Goal: Task Accomplishment & Management: Complete application form

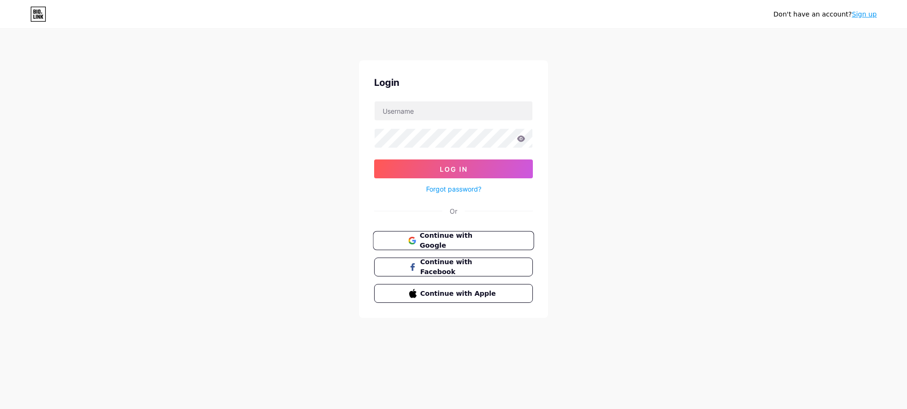
click at [489, 235] on span "Continue with Google" at bounding box center [458, 241] width 79 height 20
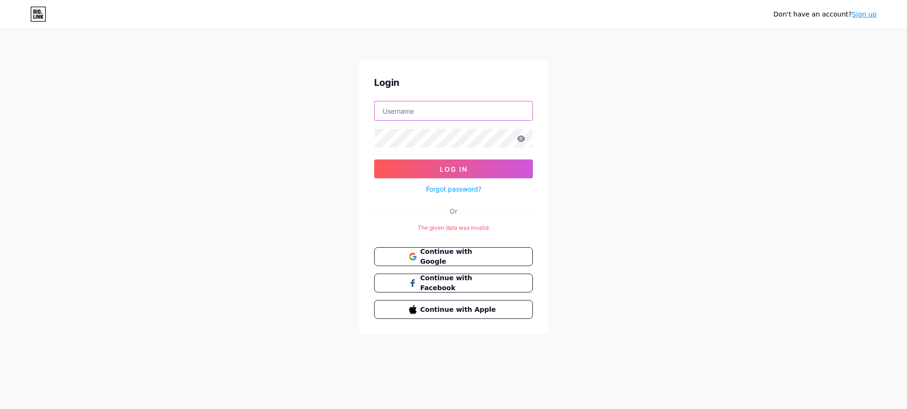
click at [451, 117] on input "text" at bounding box center [454, 111] width 158 height 19
type input "[EMAIL_ADDRESS][DOMAIN_NAME]"
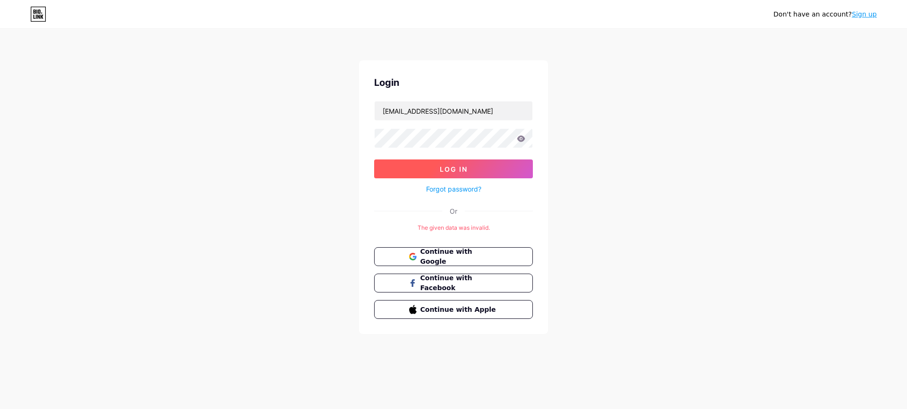
click at [499, 170] on button "Log In" at bounding box center [453, 169] width 159 height 19
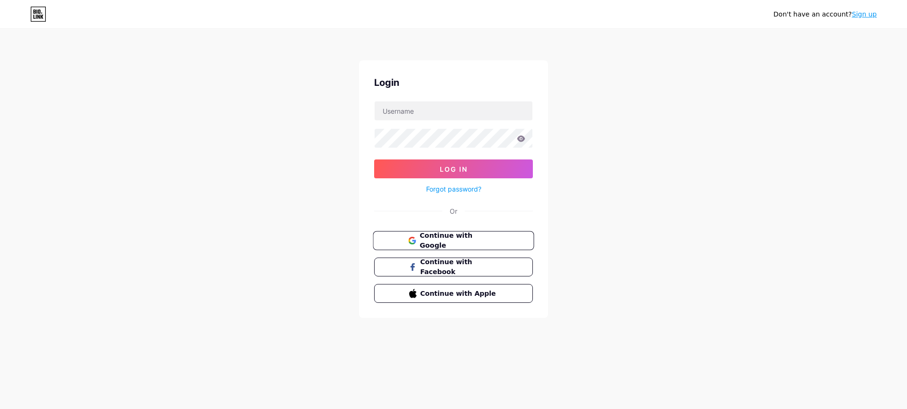
click at [452, 241] on span "Continue with Google" at bounding box center [458, 241] width 79 height 20
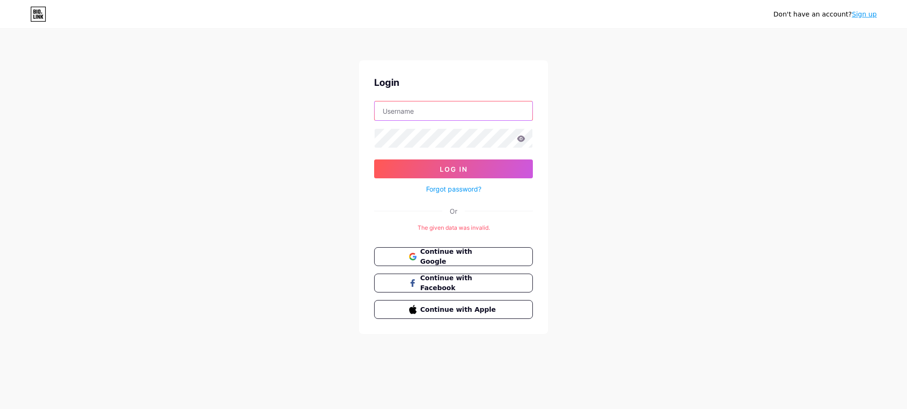
drag, startPoint x: 424, startPoint y: 118, endPoint x: 433, endPoint y: 120, distance: 9.2
click at [424, 118] on input "text" at bounding box center [454, 111] width 158 height 19
type input "[EMAIL_ADDRESS][DOMAIN_NAME]"
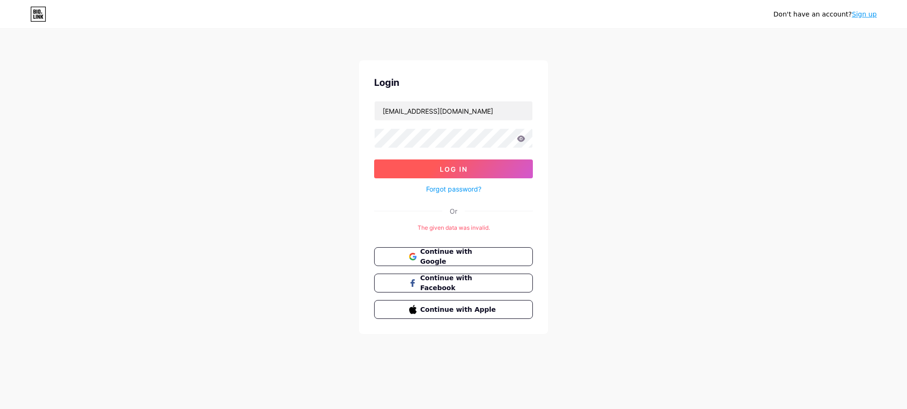
click at [492, 165] on button "Log In" at bounding box center [453, 169] width 159 height 19
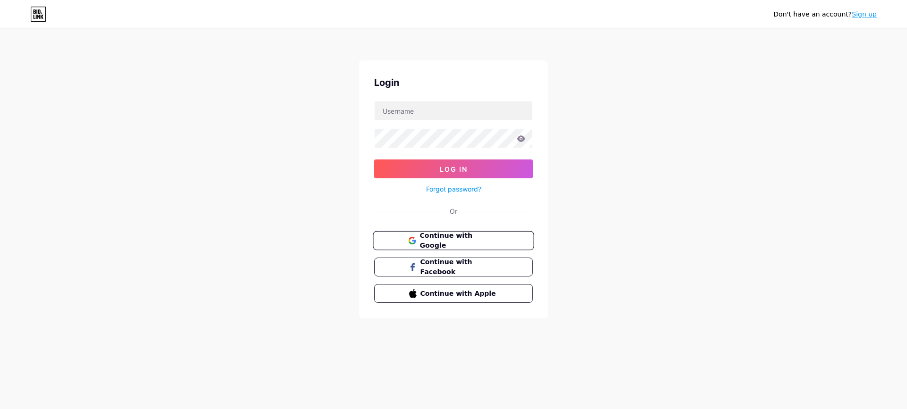
click at [471, 237] on span "Continue with Google" at bounding box center [458, 241] width 79 height 20
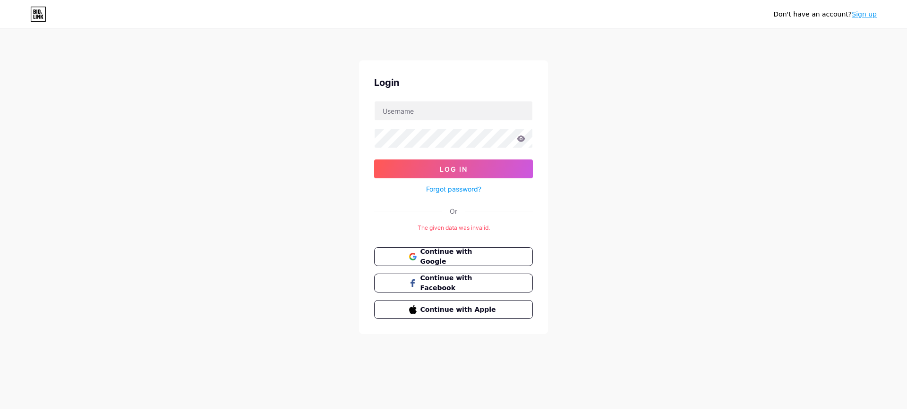
click at [872, 12] on link "Sign up" at bounding box center [864, 14] width 25 height 8
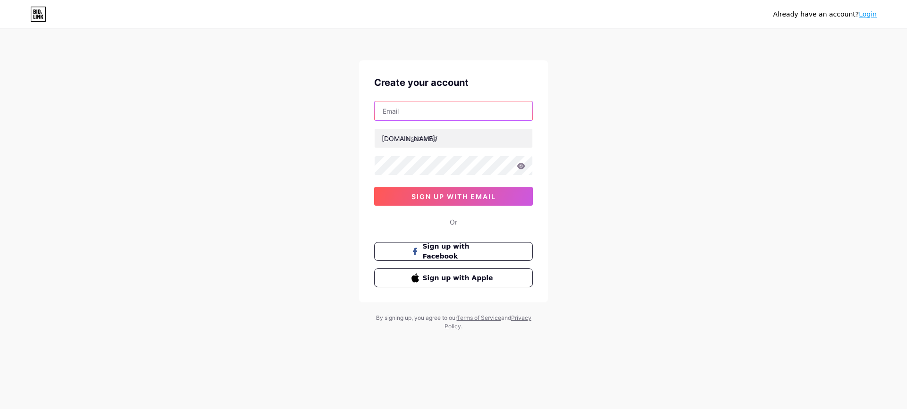
click at [509, 104] on input "text" at bounding box center [454, 111] width 158 height 19
type input "premiersouthroofseo@gmail.com"
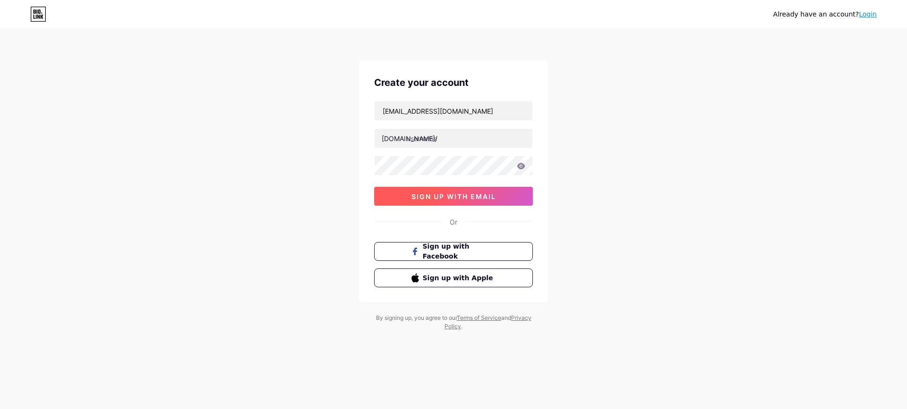
click at [508, 200] on button "sign up with email" at bounding box center [453, 196] width 159 height 19
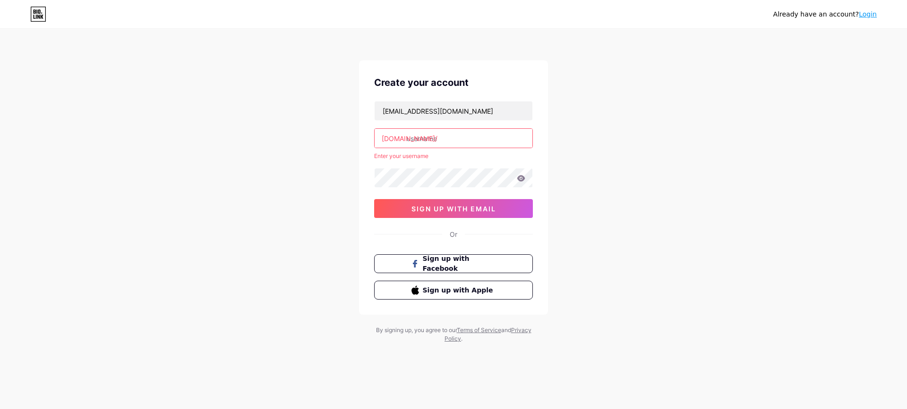
click at [455, 147] on input "text" at bounding box center [454, 138] width 158 height 19
drag, startPoint x: 448, startPoint y: 113, endPoint x: 329, endPoint y: 113, distance: 119.5
click at [329, 113] on div "Already have an account? Login Create your account premiersouthroofseo@gmail.co…" at bounding box center [453, 187] width 907 height 374
click at [428, 151] on div "premiersouthroofseo@gmail.com bio.link/ Enter your username 0cAFcWeA67Zsp2YyYHl…" at bounding box center [453, 159] width 159 height 117
click at [431, 137] on input "text" at bounding box center [454, 138] width 158 height 19
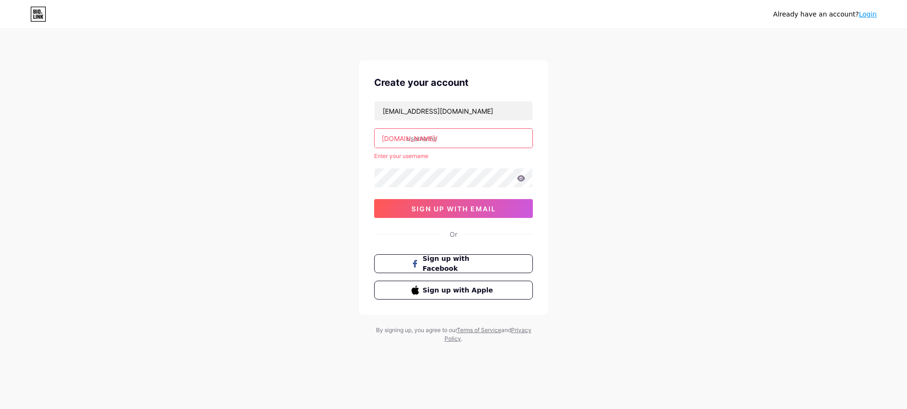
paste input "premiersouthroofseo"
type input "premiersouthroofseo"
click at [429, 229] on div "Create your account premiersouthroofseo@gmail.com bio.link/ premiersouthroofseo…" at bounding box center [453, 187] width 189 height 255
click at [437, 212] on span "sign up with email" at bounding box center [453, 209] width 85 height 8
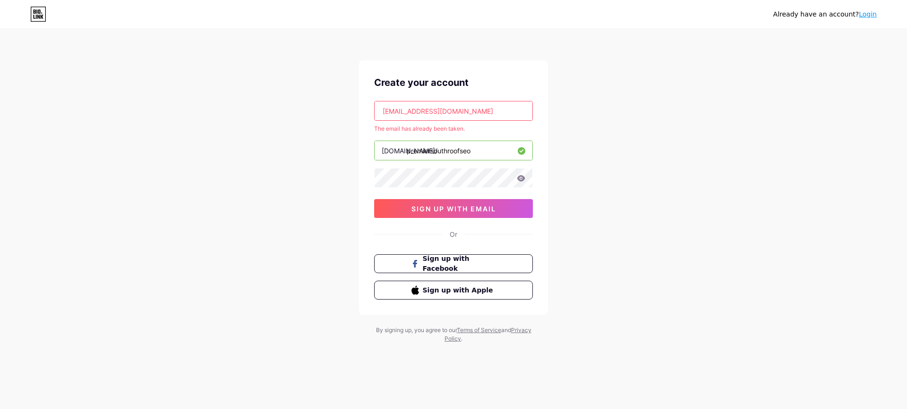
click at [34, 18] on icon at bounding box center [35, 17] width 2 height 4
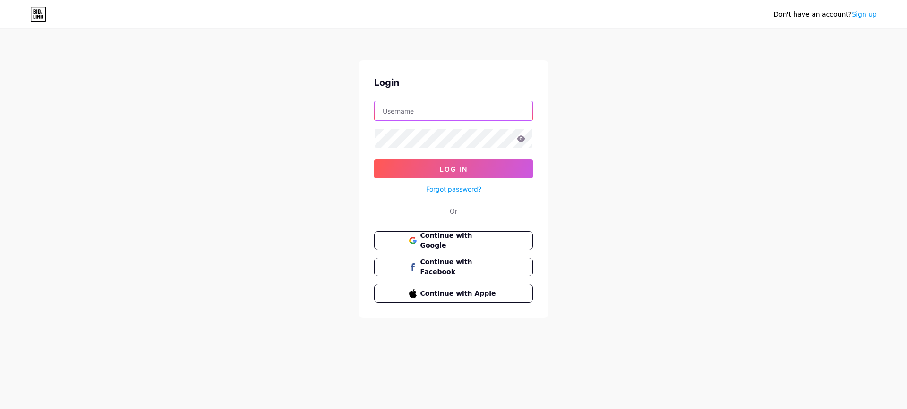
click at [489, 119] on input "text" at bounding box center [454, 111] width 158 height 19
type input "[EMAIL_ADDRESS][DOMAIN_NAME]"
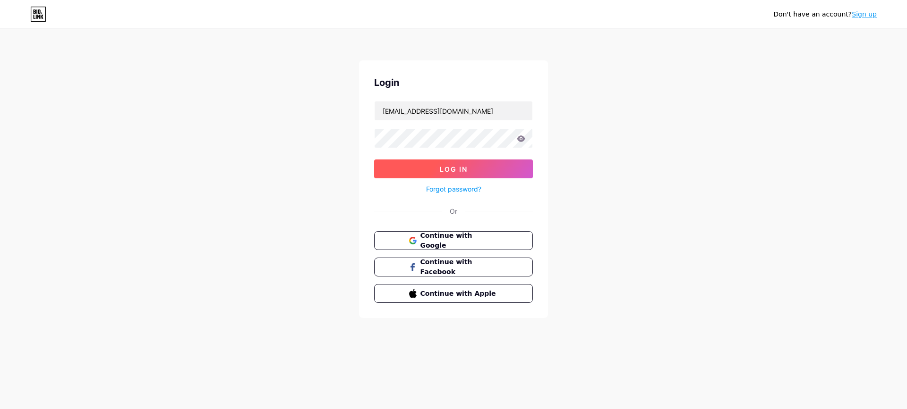
click at [494, 169] on button "Log In" at bounding box center [453, 169] width 159 height 19
